Goal: Communication & Community: Answer question/provide support

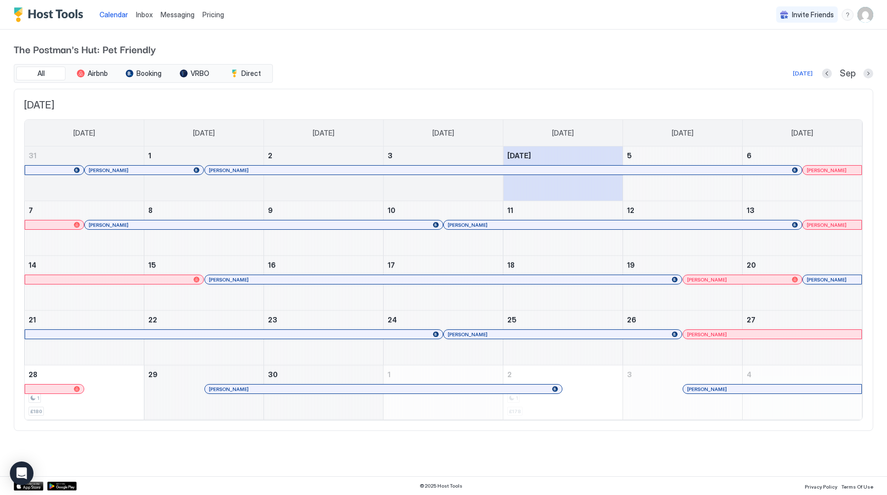
click at [149, 17] on span "Inbox" at bounding box center [144, 14] width 17 height 8
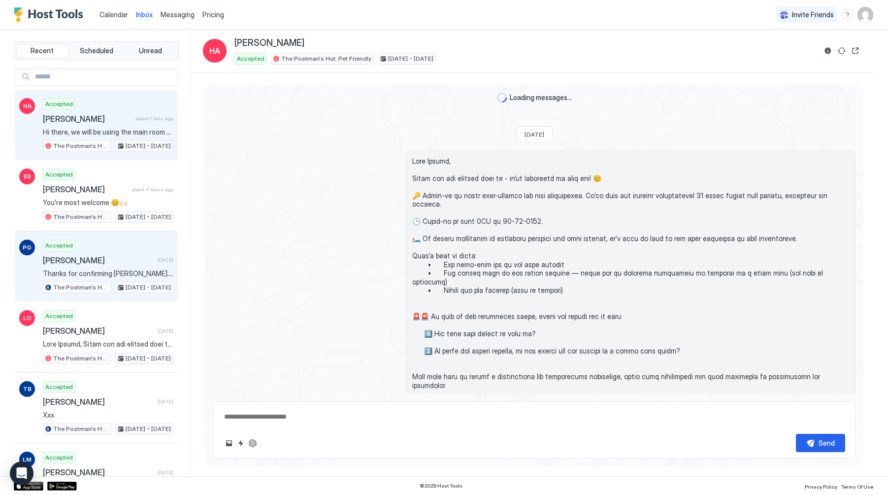
scroll to position [262, 0]
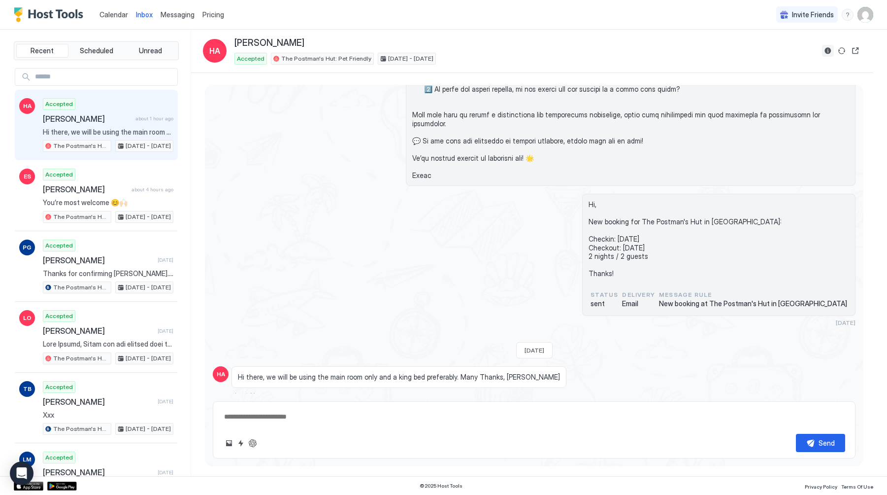
click at [828, 50] on button "Reservation information" at bounding box center [828, 51] width 12 height 12
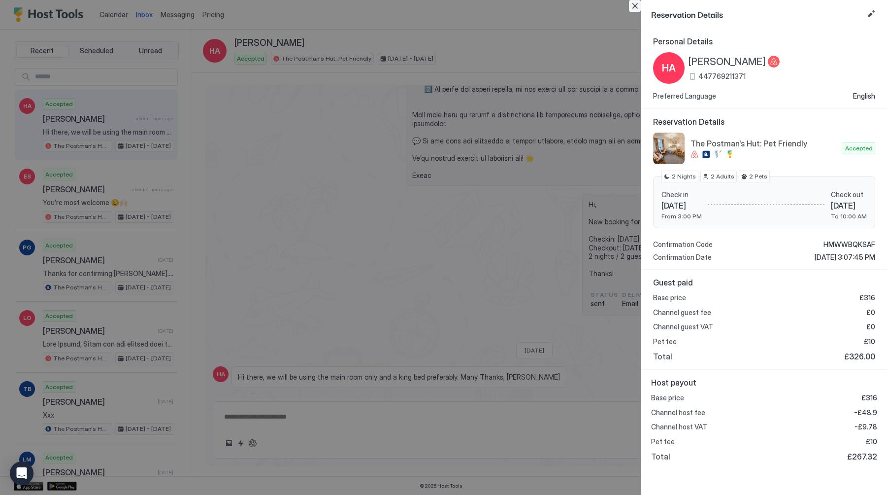
click at [638, 6] on button "Close" at bounding box center [635, 6] width 12 height 12
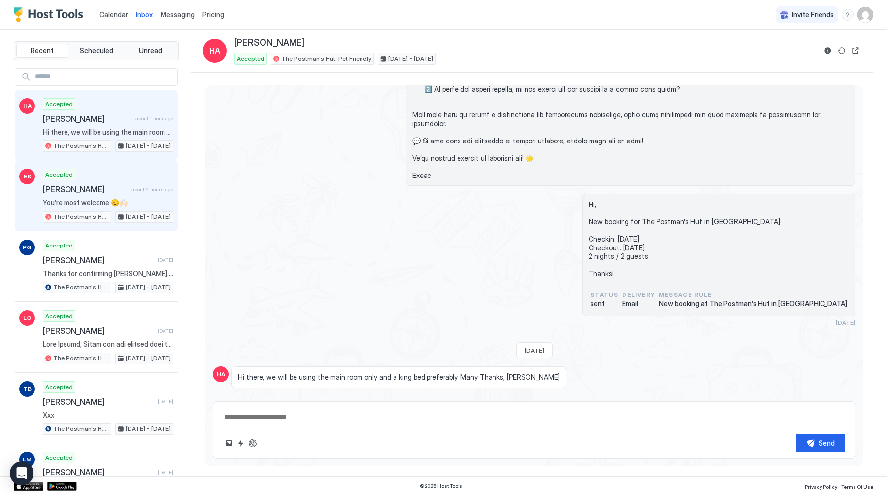
click at [92, 202] on span "You’re most welcome 😊🙌🏻" at bounding box center [108, 202] width 131 height 9
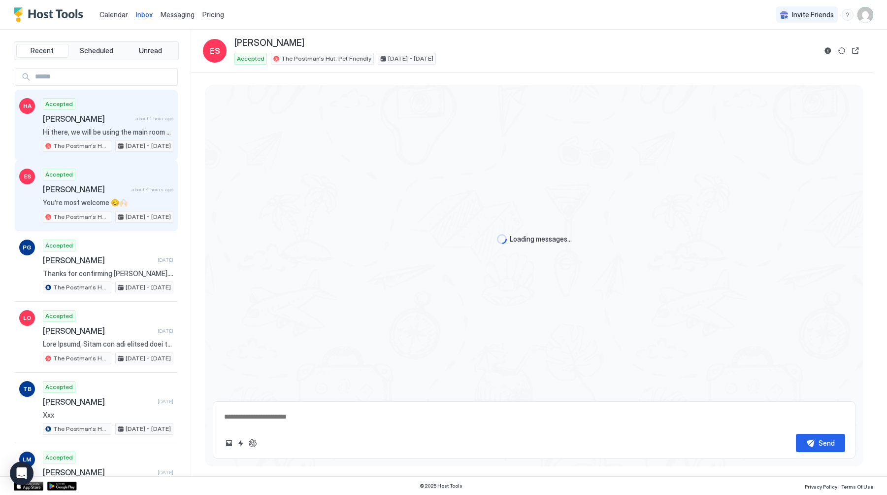
click at [93, 130] on span "Hi there, we will be using the main room only and a king bed preferably. Many T…" at bounding box center [108, 132] width 131 height 9
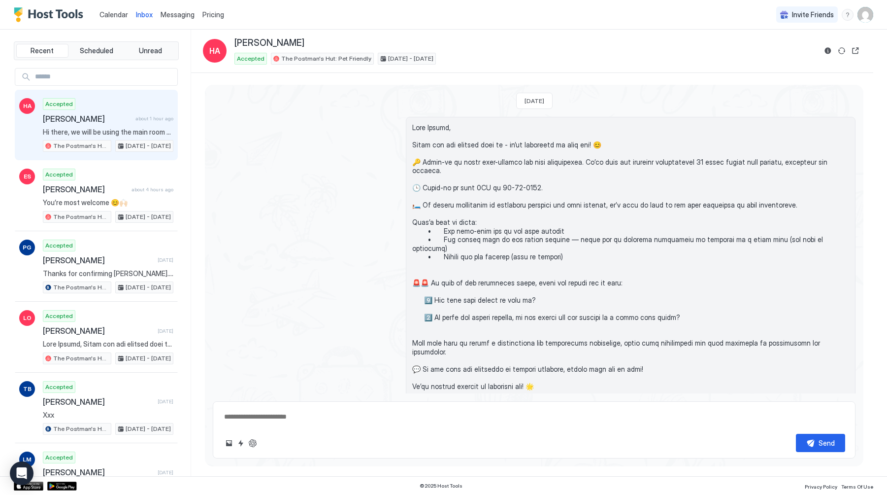
scroll to position [228, 0]
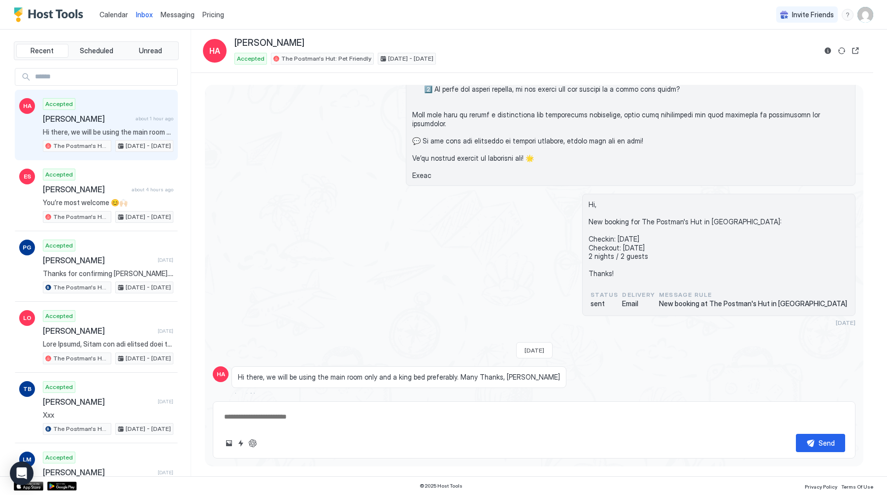
click at [255, 416] on textarea at bounding box center [534, 416] width 622 height 18
click at [249, 417] on textarea "**********" at bounding box center [534, 416] width 622 height 18
type textarea "**********"
click at [823, 439] on div "Send" at bounding box center [827, 442] width 16 height 10
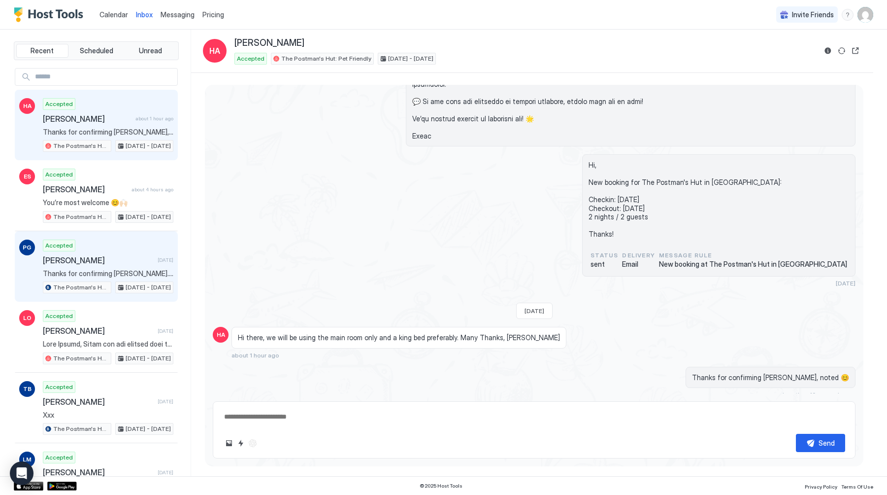
click at [95, 275] on span "Thanks for confirming [PERSON_NAME]. Much appreciated 🙌🏻" at bounding box center [108, 273] width 131 height 9
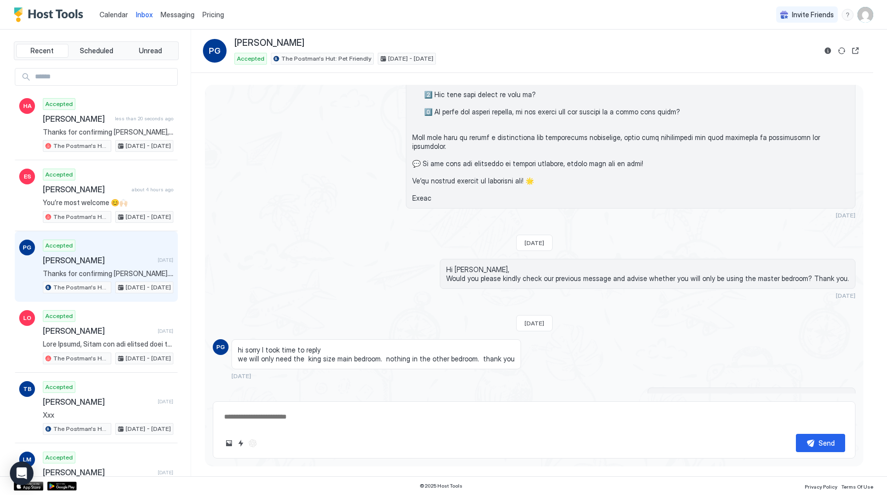
scroll to position [260, 0]
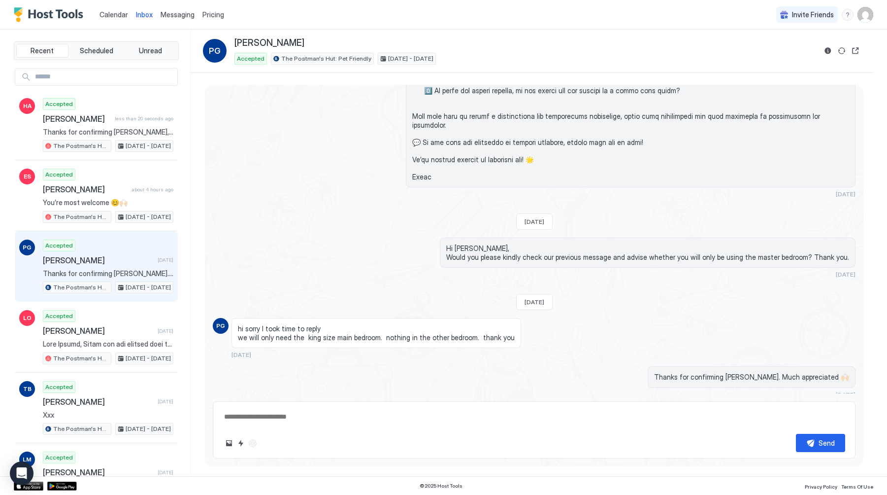
click at [117, 15] on span "Calendar" at bounding box center [114, 14] width 29 height 8
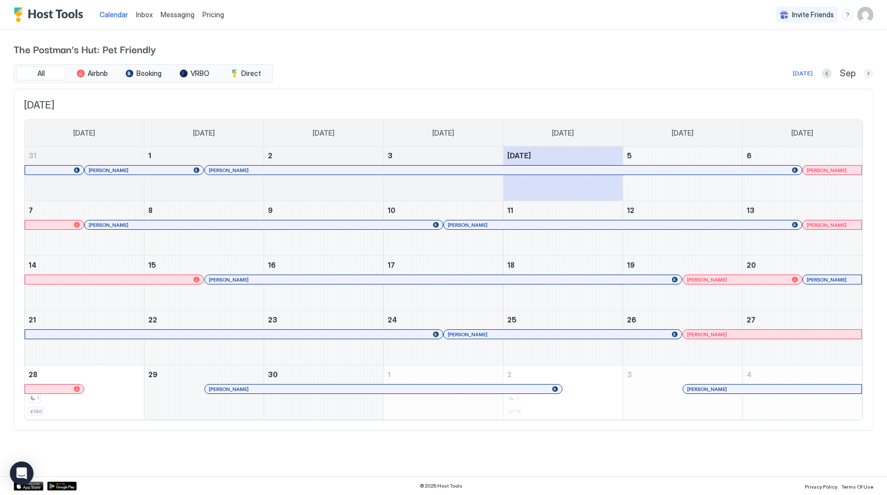
click at [869, 73] on button "Next month" at bounding box center [869, 73] width 10 height 10
